Goal: Task Accomplishment & Management: Use online tool/utility

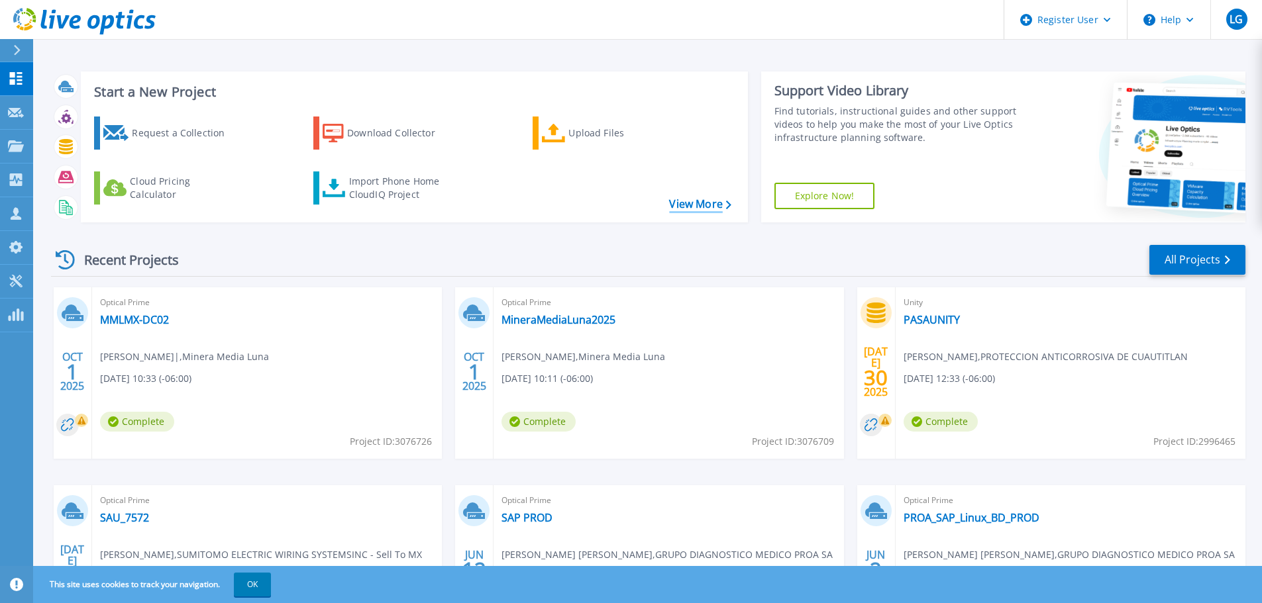
click at [714, 205] on link "View More" at bounding box center [700, 204] width 62 height 13
